Goal: Navigation & Orientation: Understand site structure

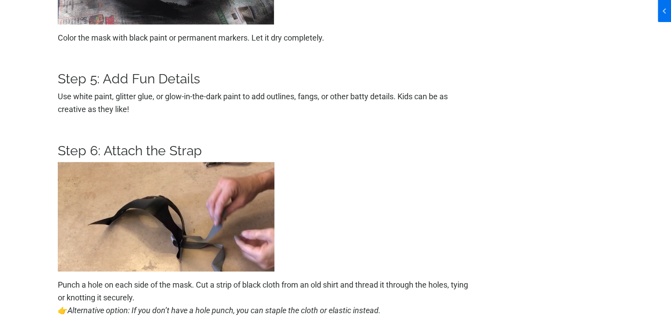
scroll to position [1676, 0]
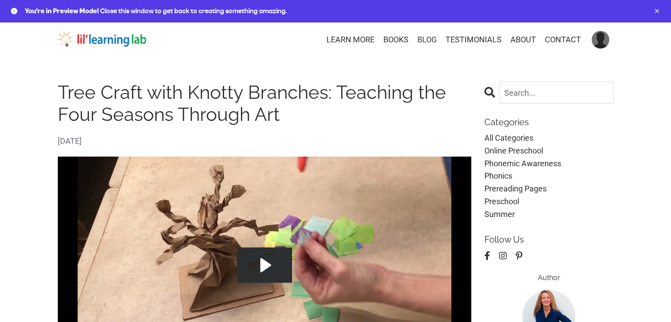
click at [423, 44] on link "BLOG" at bounding box center [426, 40] width 19 height 13
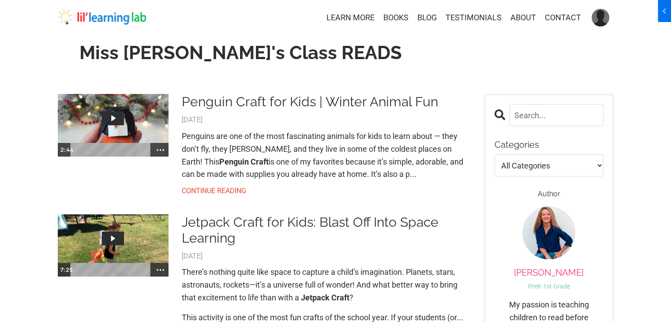
click at [111, 10] on img at bounding box center [102, 17] width 88 height 16
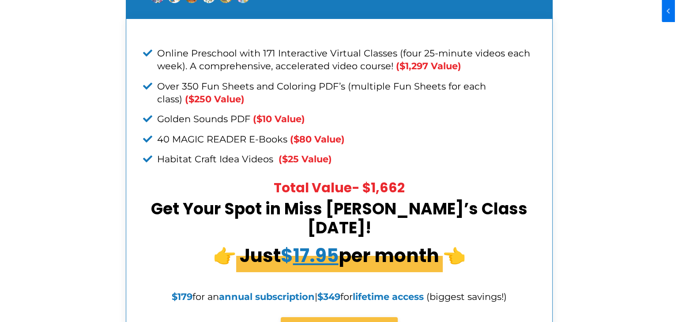
scroll to position [3350, 0]
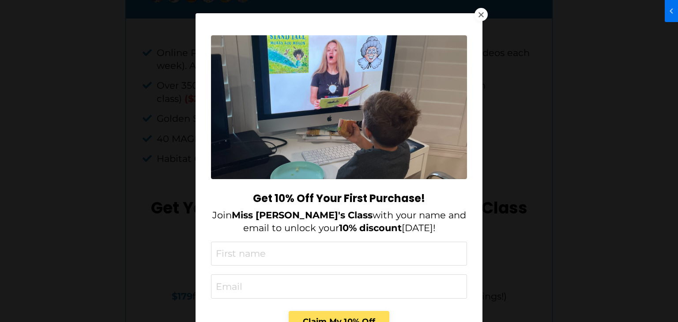
click at [478, 13] on div at bounding box center [480, 14] width 5 height 5
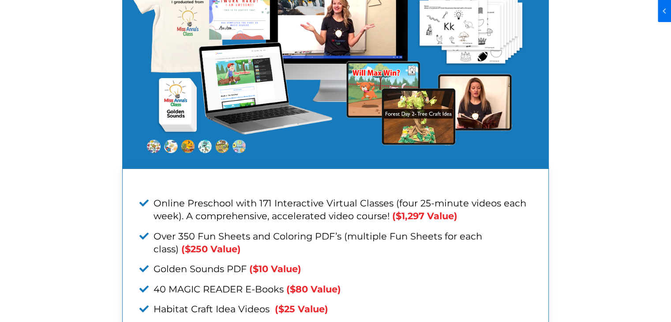
scroll to position [3082, 0]
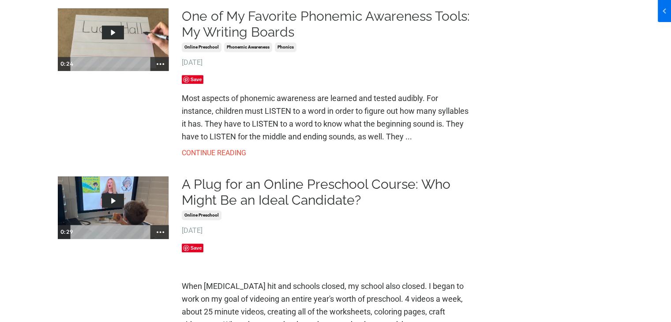
scroll to position [794, 0]
